Goal: Information Seeking & Learning: Compare options

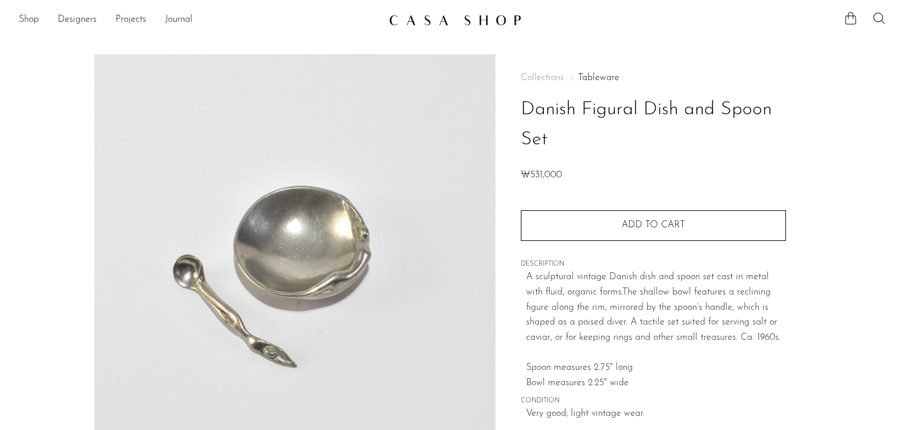
click at [473, 15] on img at bounding box center [455, 20] width 133 height 12
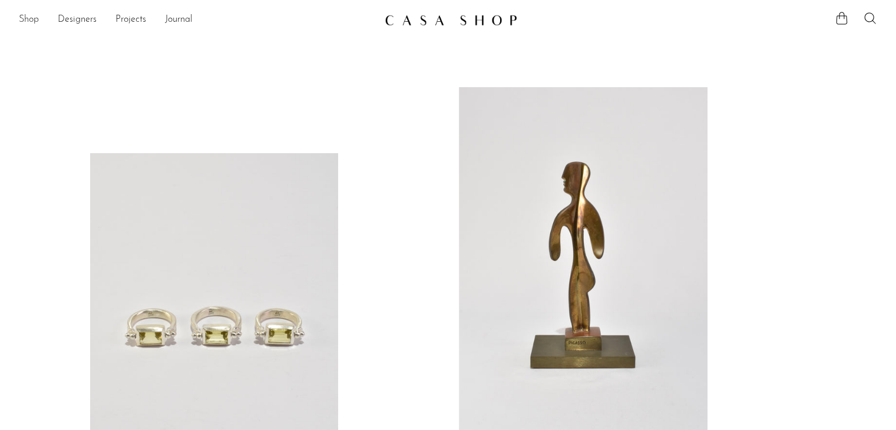
click at [28, 23] on link "Shop" at bounding box center [29, 19] width 20 height 15
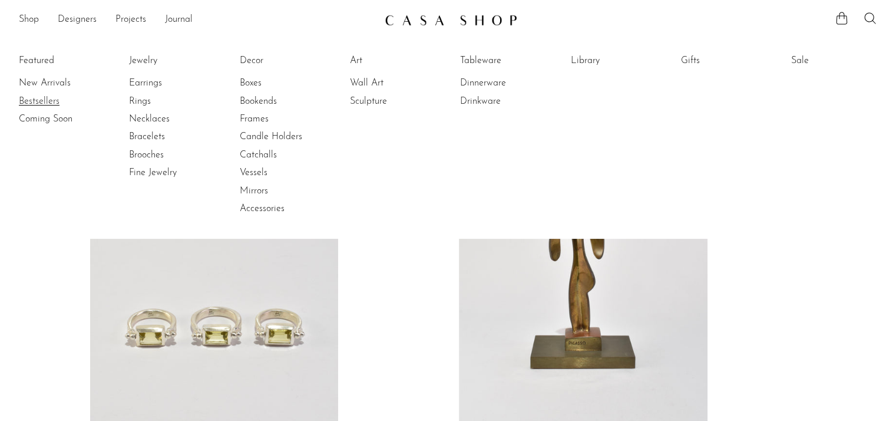
click at [47, 105] on link "Bestsellers" at bounding box center [63, 101] width 88 height 13
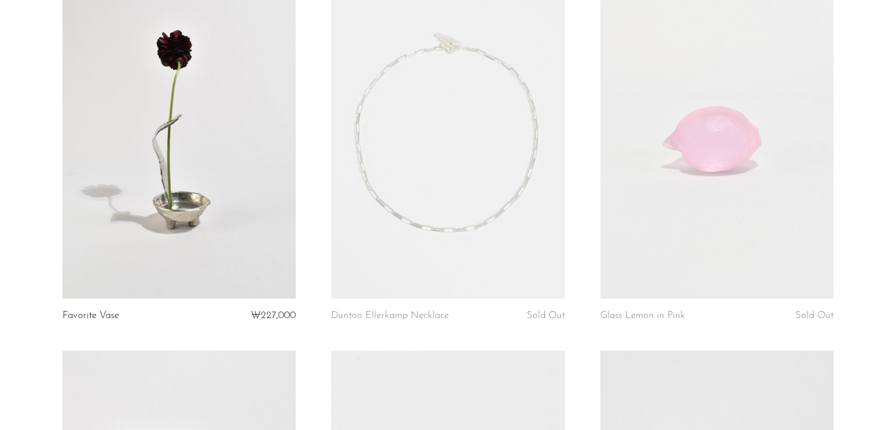
scroll to position [165, 0]
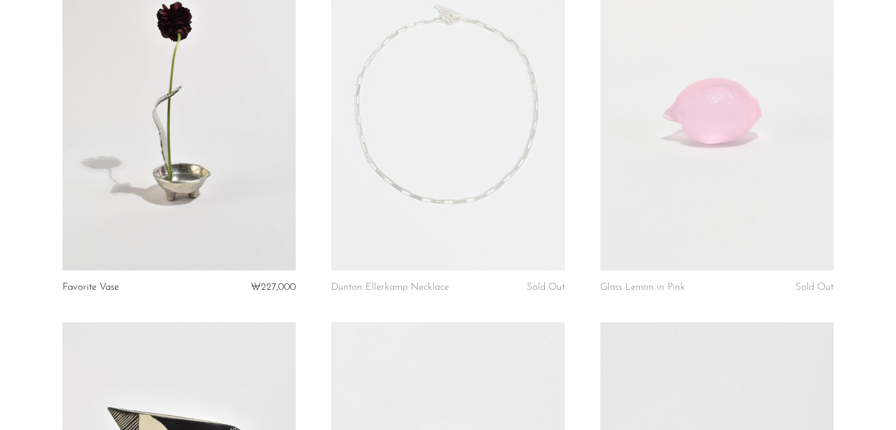
click at [500, 137] on link at bounding box center [447, 106] width 233 height 327
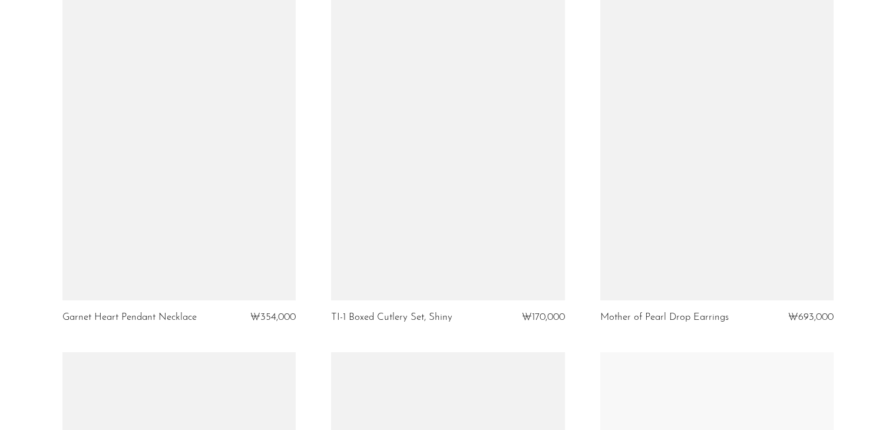
scroll to position [3557, 0]
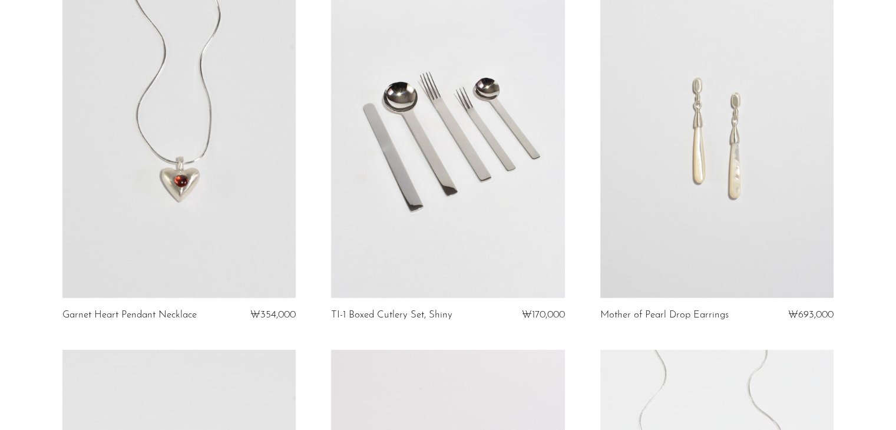
click at [747, 123] on link at bounding box center [716, 134] width 233 height 327
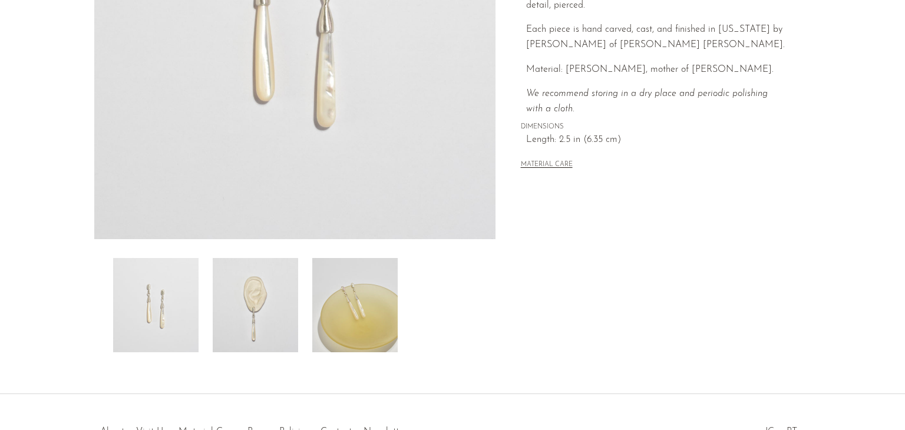
scroll to position [259, 0]
click at [381, 330] on img at bounding box center [354, 303] width 85 height 94
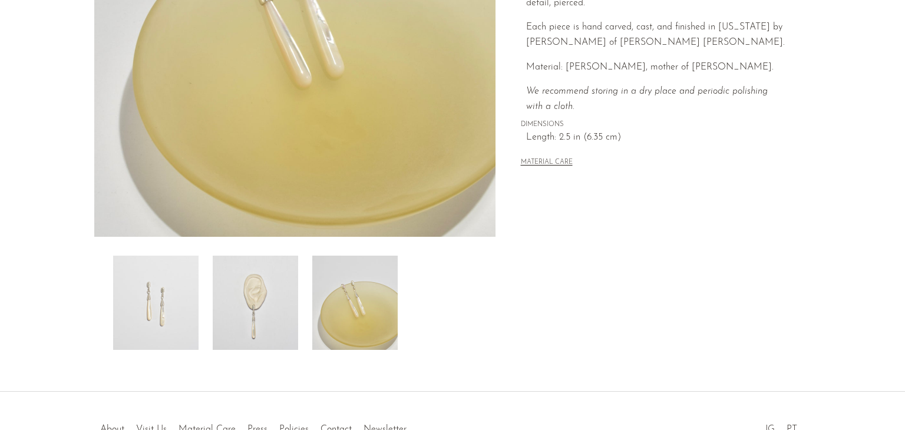
click at [283, 335] on img at bounding box center [255, 303] width 85 height 94
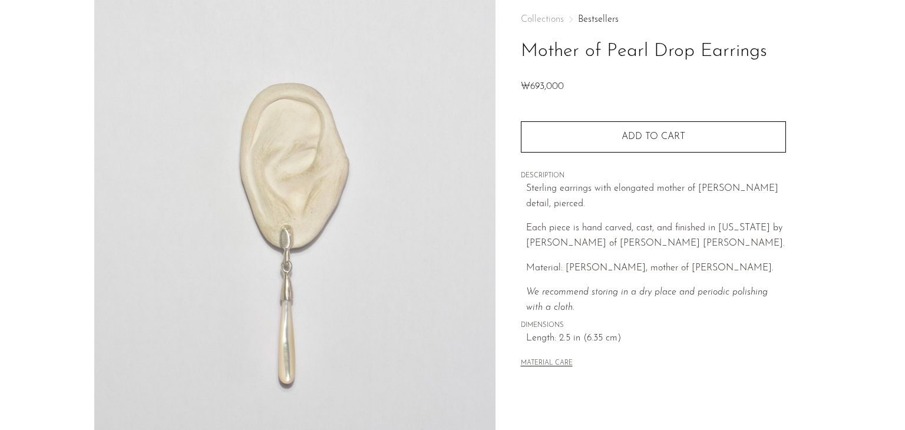
scroll to position [0, 0]
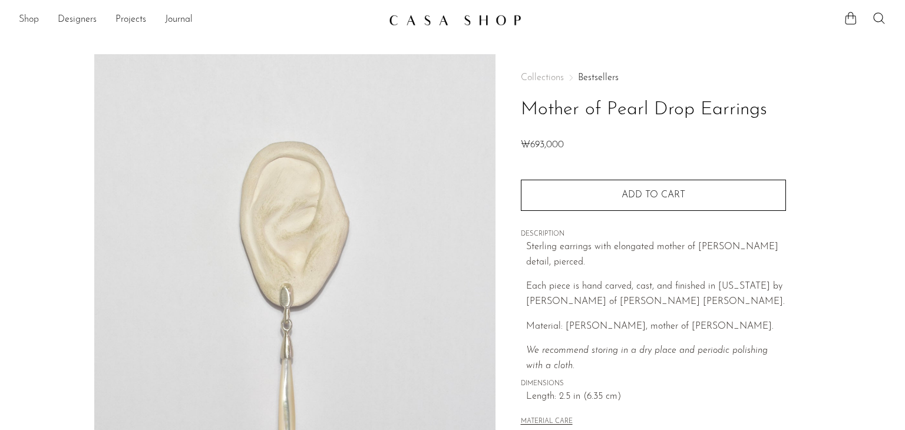
click at [30, 17] on link "Shop" at bounding box center [29, 19] width 20 height 15
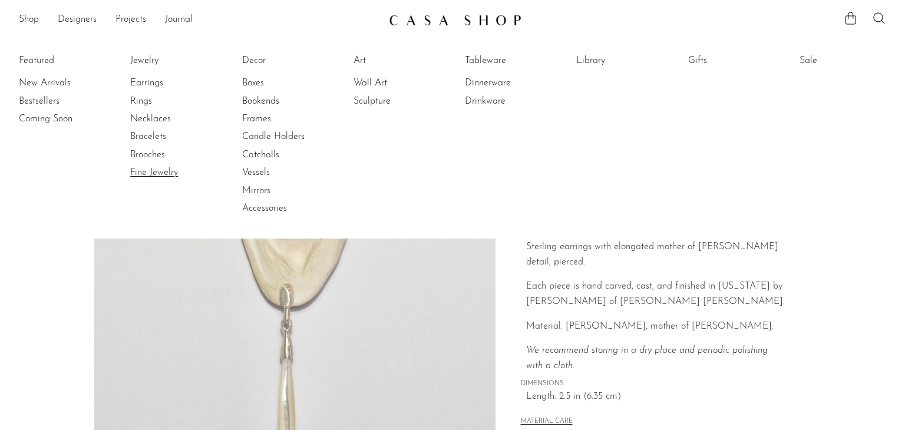
click at [197, 176] on link "Fine Jewelry" at bounding box center [174, 172] width 88 height 13
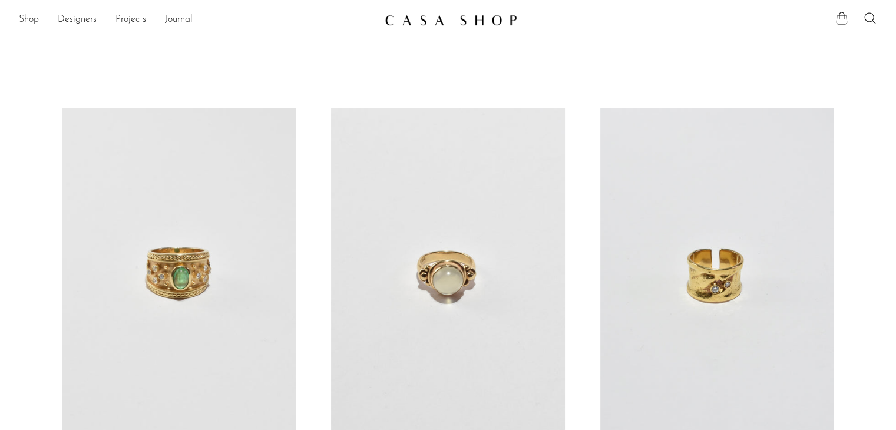
click at [26, 22] on link "Shop" at bounding box center [29, 19] width 20 height 15
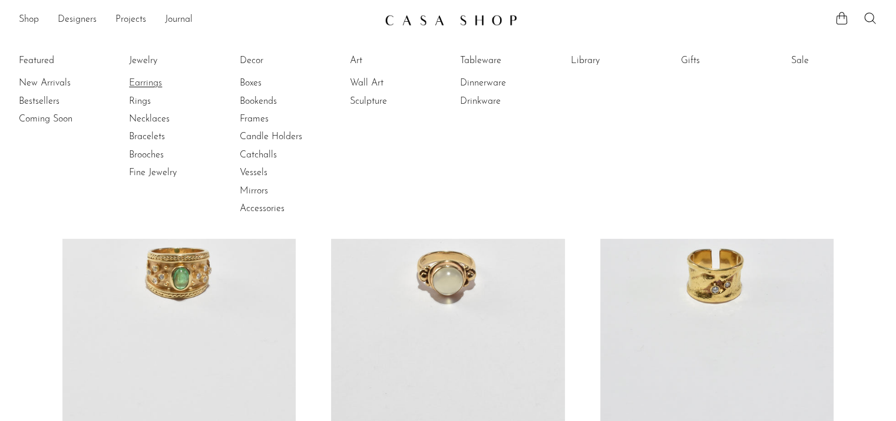
click at [147, 85] on link "Earrings" at bounding box center [173, 83] width 88 height 13
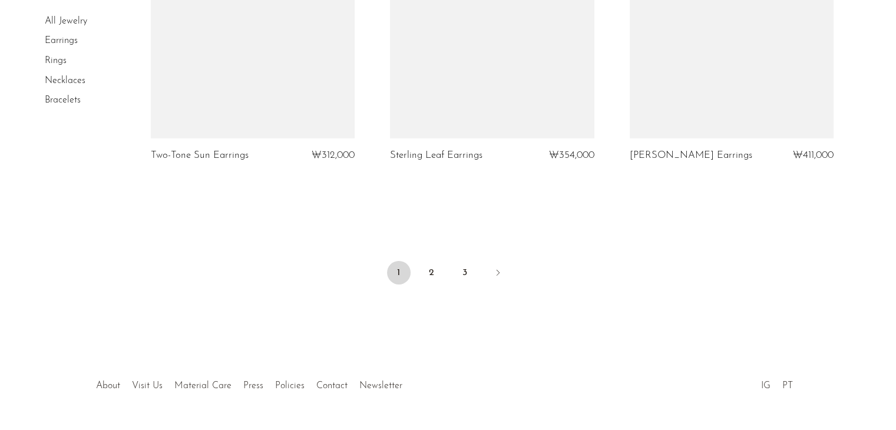
scroll to position [4005, 0]
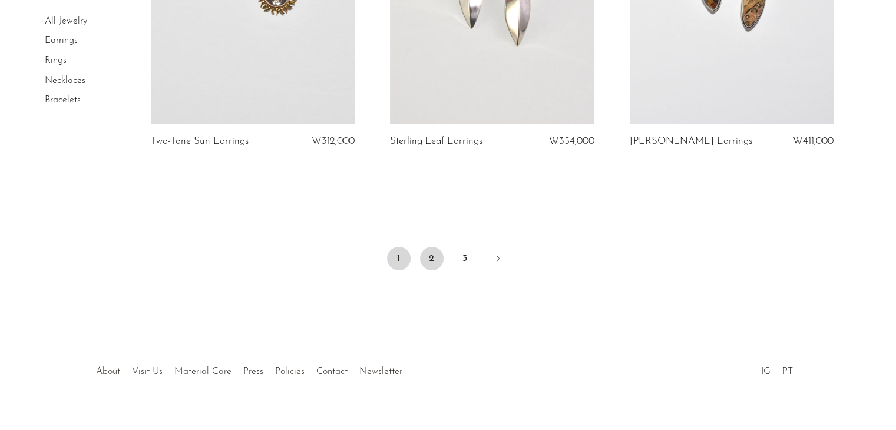
click at [425, 255] on link "2" at bounding box center [432, 259] width 24 height 24
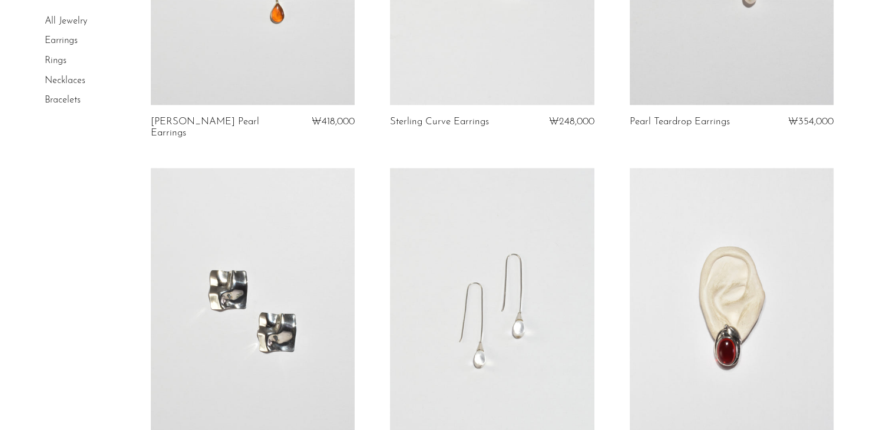
scroll to position [1897, 0]
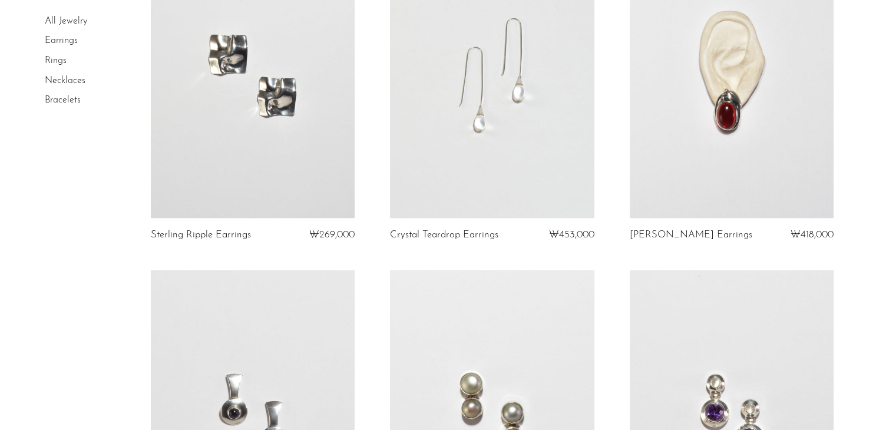
drag, startPoint x: 352, startPoint y: 269, endPoint x: 388, endPoint y: 358, distance: 95.9
